Goal: Information Seeking & Learning: Learn about a topic

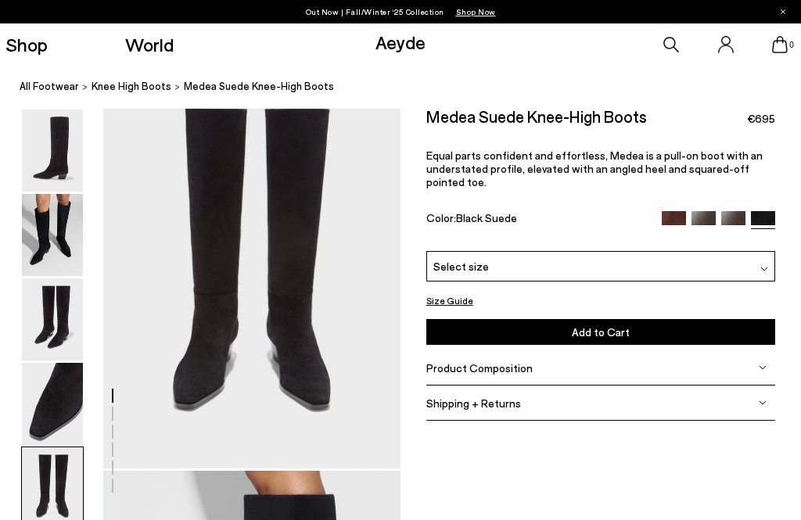
scroll to position [1631, 0]
click at [707, 212] on img at bounding box center [704, 223] width 24 height 24
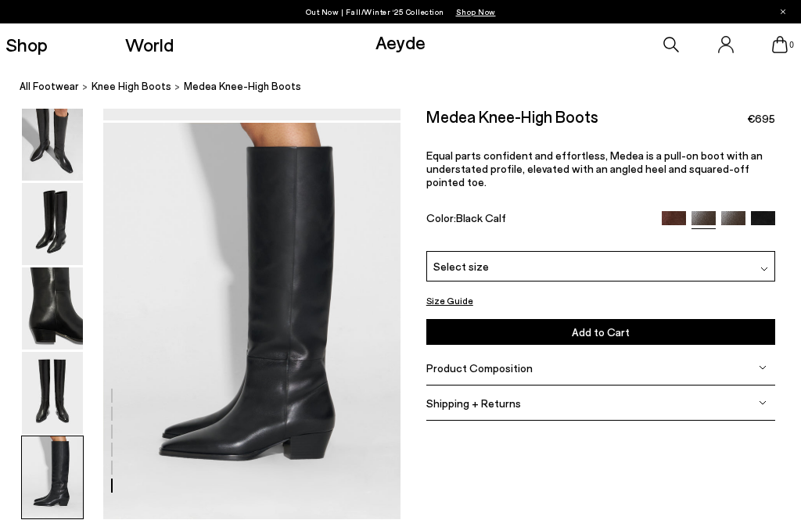
scroll to position [1979, 0]
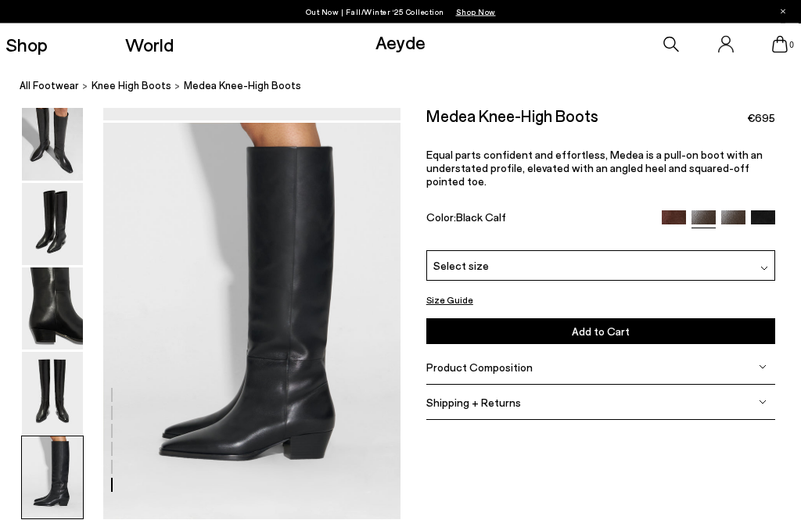
click at [60, 437] on img at bounding box center [52, 478] width 61 height 82
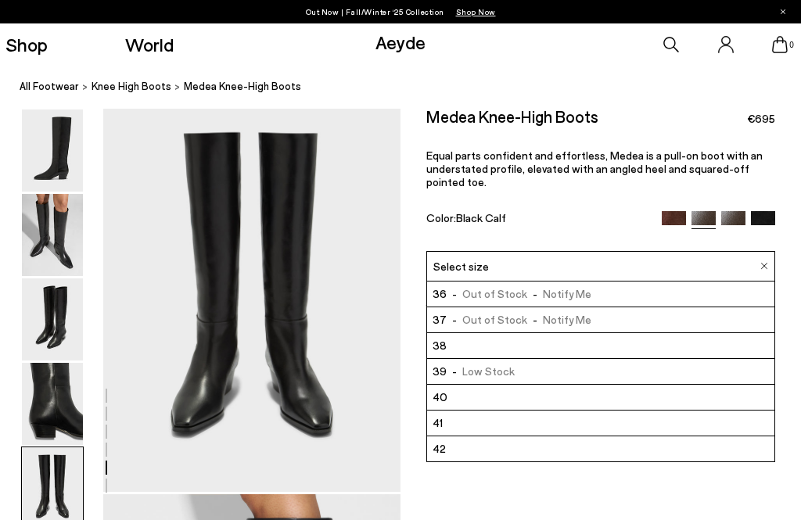
scroll to position [1615, 5]
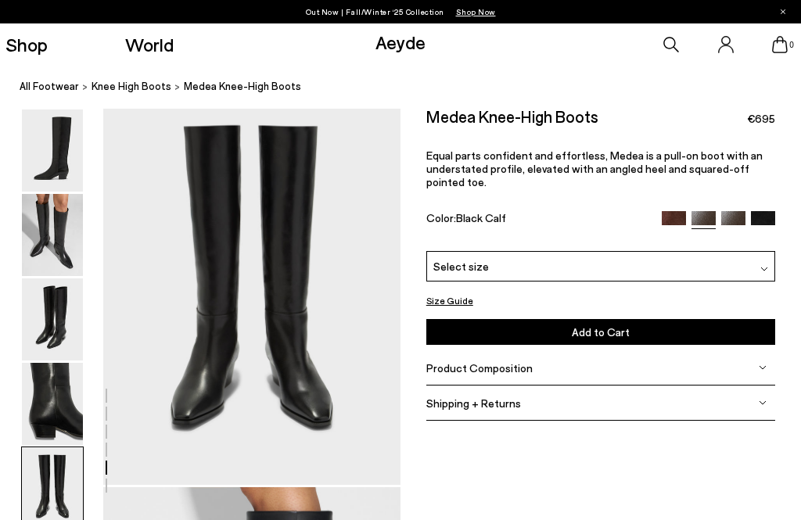
click at [761, 268] on img at bounding box center [765, 269] width 8 height 8
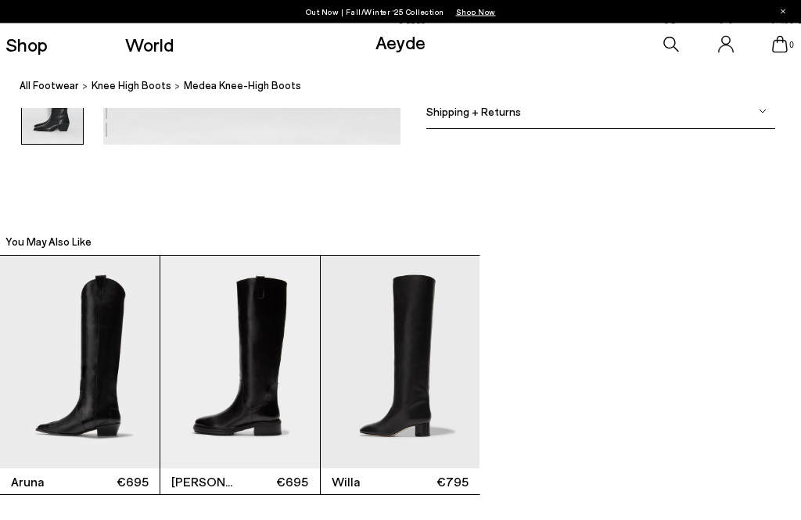
scroll to position [2374, 5]
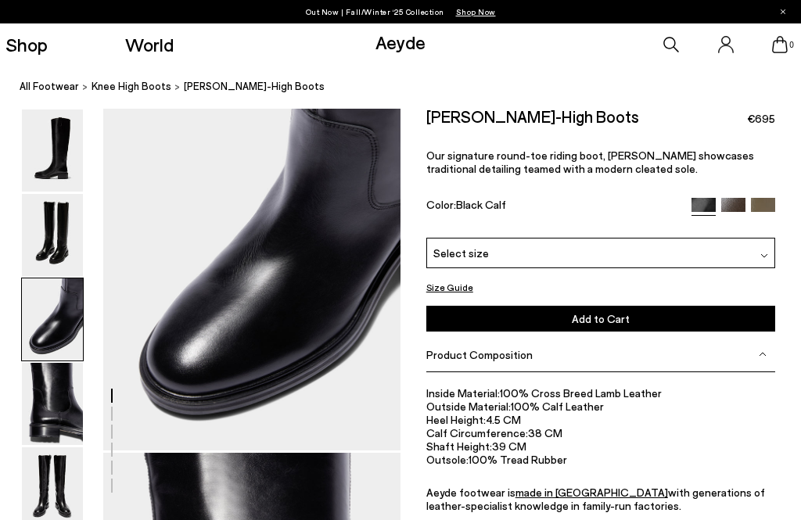
scroll to position [851, 0]
